Goal: Transaction & Acquisition: Download file/media

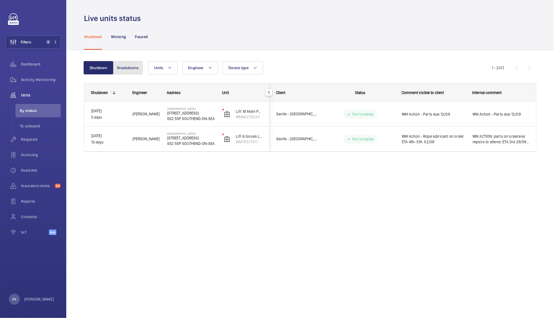
click at [122, 69] on button "Breakdowns" at bounding box center [128, 67] width 30 height 13
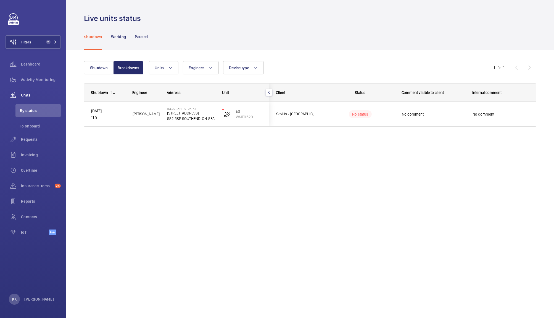
click at [229, 190] on div "Live units status Shutdown Working Paused Shutdown Breakdowns Units Engineer De…" at bounding box center [310, 159] width 488 height 318
click at [46, 44] on span "2" at bounding box center [47, 42] width 7 height 4
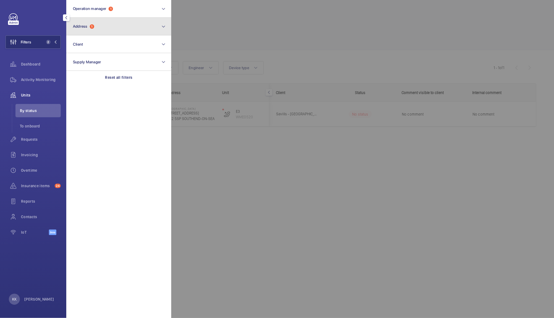
click at [93, 33] on button "Address 1" at bounding box center [118, 27] width 105 height 18
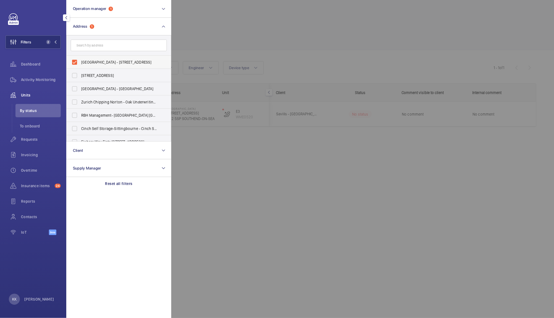
click at [97, 61] on span "[GEOGRAPHIC_DATA] - [STREET_ADDRESS]" at bounding box center [119, 62] width 76 height 6
click at [80, 61] on input "[GEOGRAPHIC_DATA] - [STREET_ADDRESS]" at bounding box center [74, 62] width 11 height 11
checkbox input "false"
click at [223, 46] on div at bounding box center [448, 159] width 554 height 318
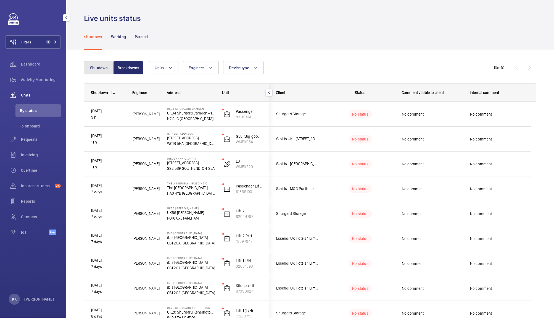
click at [95, 64] on button "Shutdown" at bounding box center [99, 67] width 30 height 13
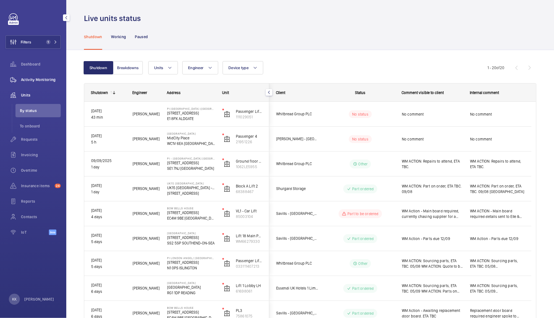
click at [50, 79] on span "Activity Monitoring" at bounding box center [41, 80] width 40 height 6
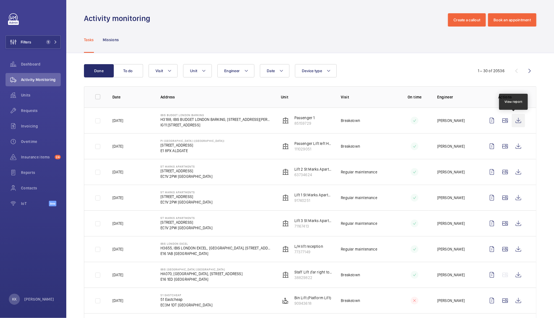
click at [513, 123] on wm-front-icon-button at bounding box center [518, 120] width 13 height 13
click at [206, 24] on div "Activity monitoring Create a callout Book an appointment" at bounding box center [310, 19] width 453 height 13
click at [39, 96] on span "Units" at bounding box center [41, 95] width 40 height 6
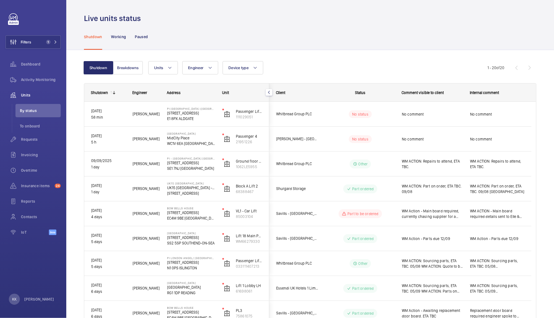
scroll to position [273, 0]
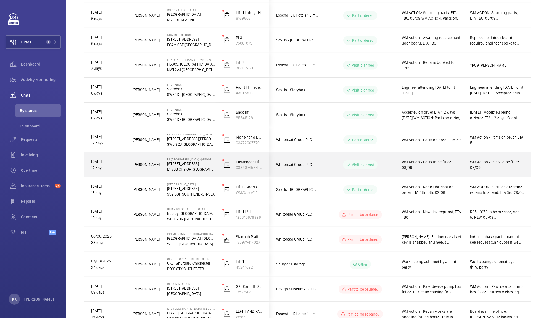
click at [437, 173] on div "WM Action - Parts to be fitted 08/09" at bounding box center [429, 165] width 68 height 24
